Goal: Task Accomplishment & Management: Manage account settings

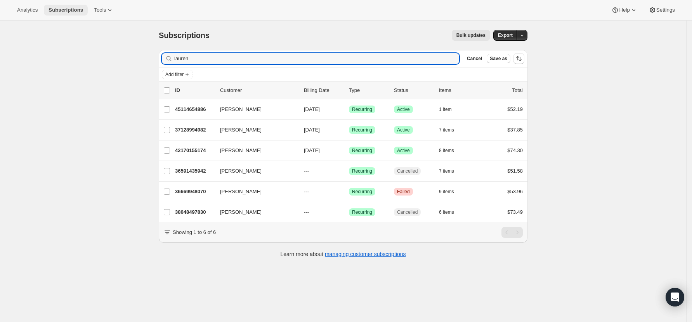
type input "lauren"
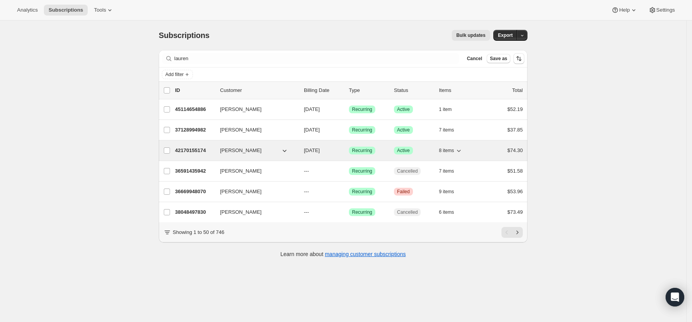
click at [186, 149] on p "42170155174" at bounding box center [194, 151] width 39 height 8
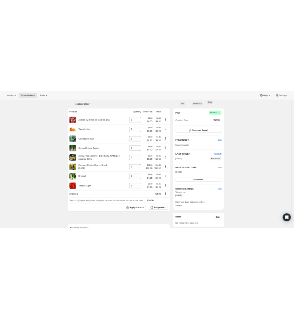
scroll to position [103, 0]
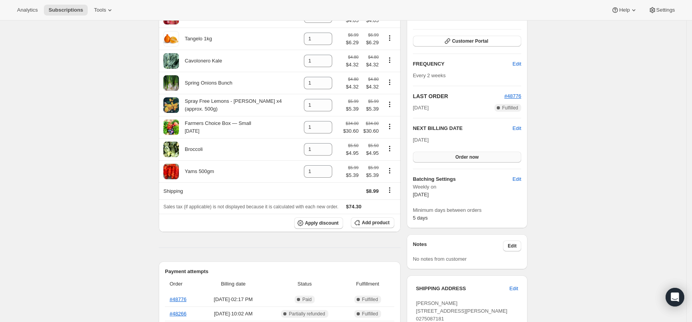
click at [481, 156] on button "Order now" at bounding box center [467, 157] width 108 height 11
click at [480, 154] on span "Click to confirm" at bounding box center [466, 157] width 35 height 6
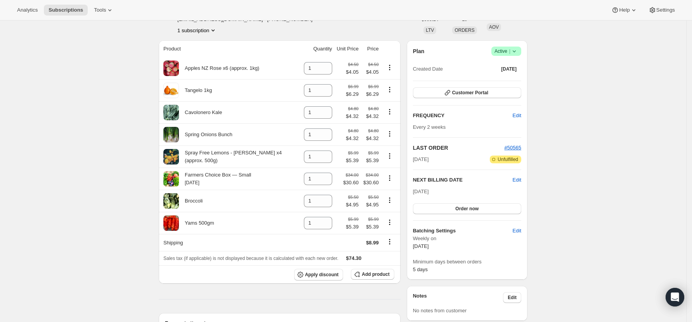
scroll to position [103, 0]
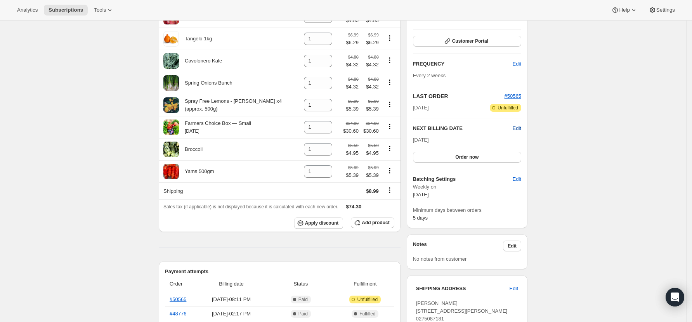
click at [518, 128] on span "Edit" at bounding box center [517, 129] width 9 height 8
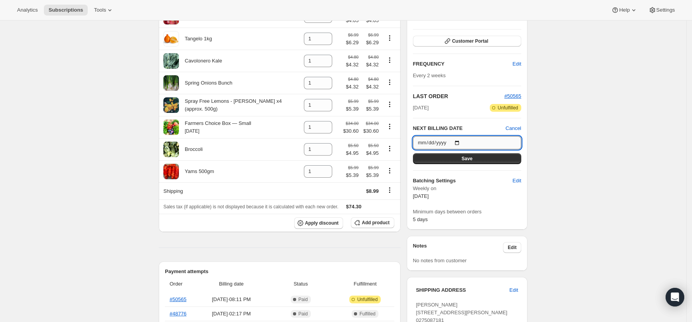
click at [462, 141] on input "[DATE]" at bounding box center [467, 142] width 108 height 13
type input "[DATE]"
click at [472, 158] on span "Save" at bounding box center [466, 159] width 11 height 6
